Goal: Task Accomplishment & Management: Use online tool/utility

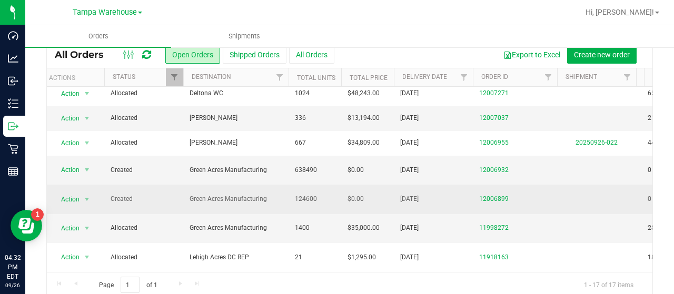
click at [166, 194] on span "Created" at bounding box center [144, 199] width 66 height 10
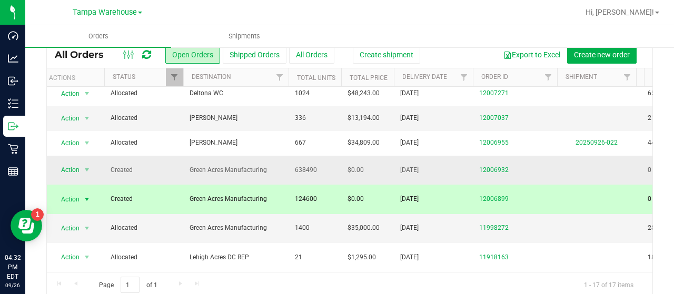
click at [164, 165] on span "Created" at bounding box center [144, 170] width 66 height 10
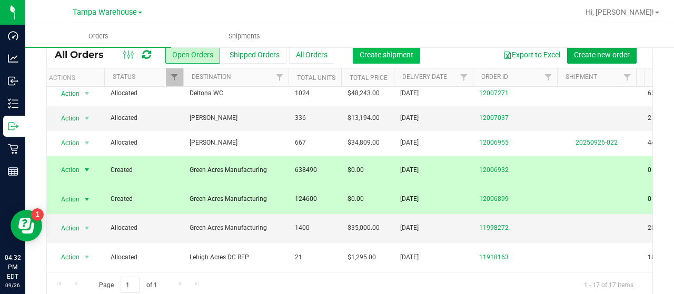
click at [392, 55] on span "Create shipment" at bounding box center [387, 55] width 54 height 8
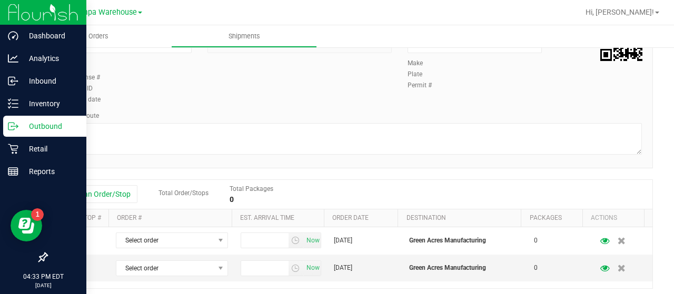
click at [48, 124] on p "Outbound" at bounding box center [49, 126] width 63 height 13
